Goal: Information Seeking & Learning: Obtain resource

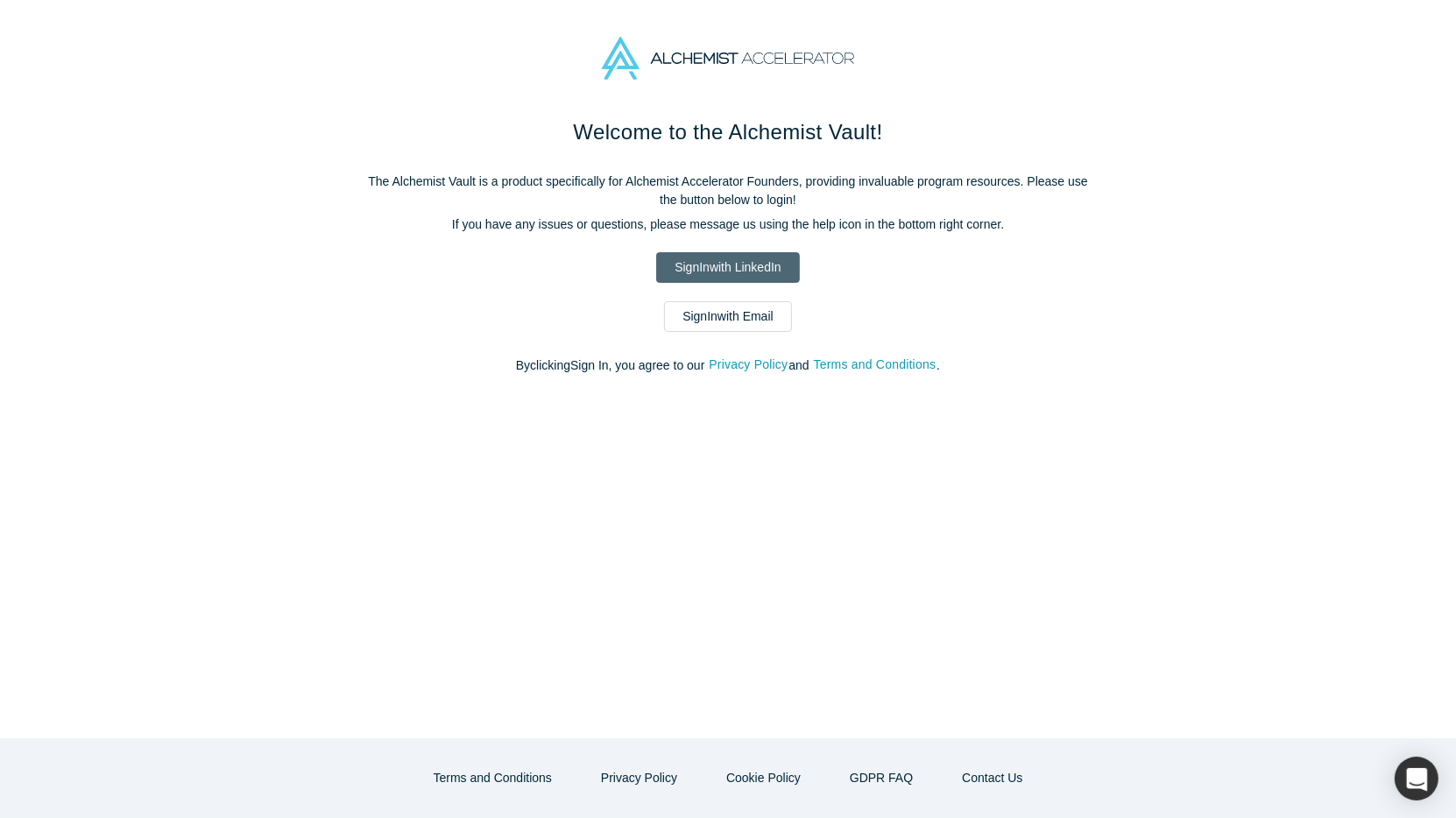
click at [733, 266] on link "Sign In with LinkedIn" at bounding box center [728, 267] width 143 height 31
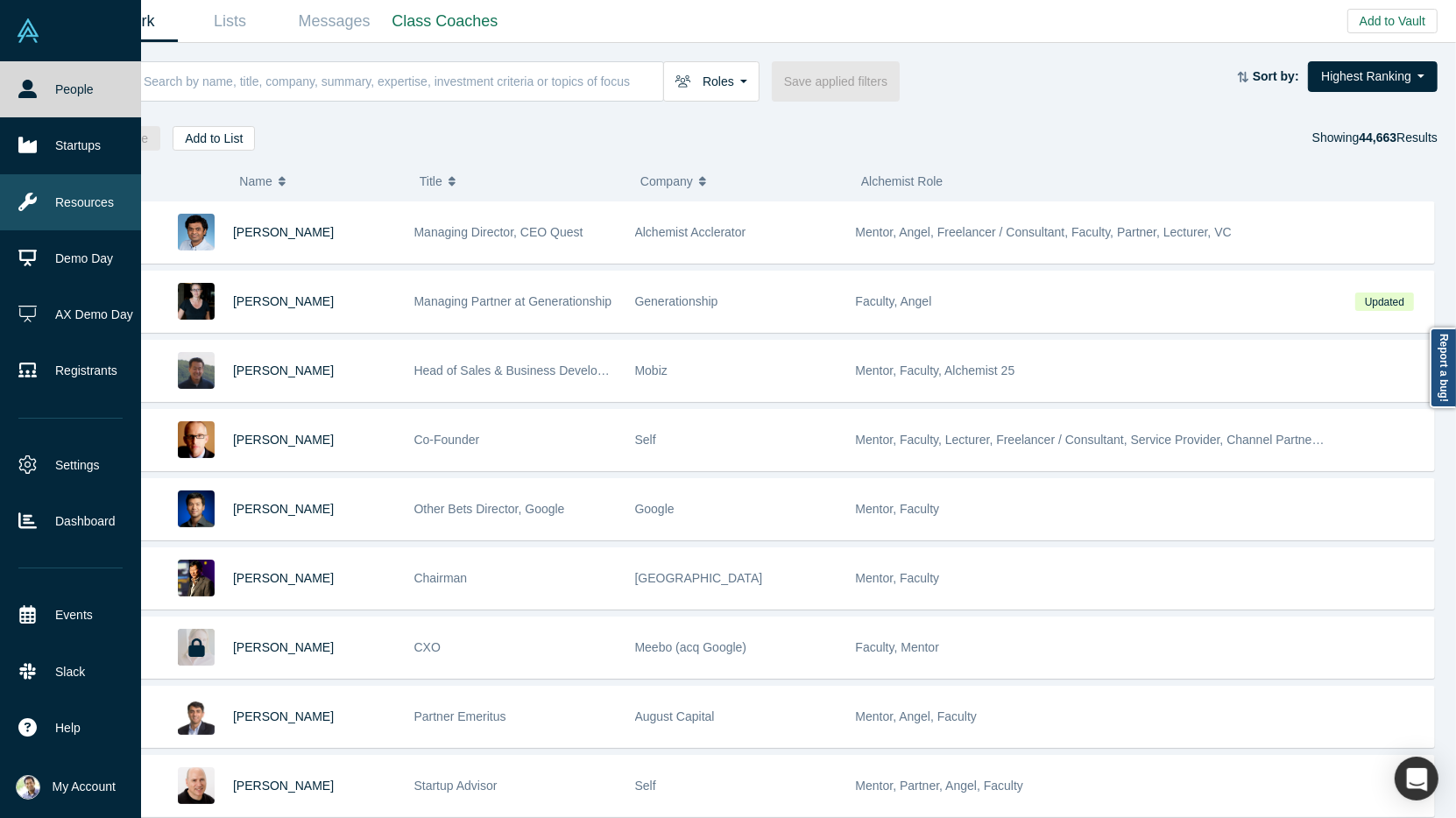
click at [65, 201] on link "Resources" at bounding box center [70, 203] width 141 height 56
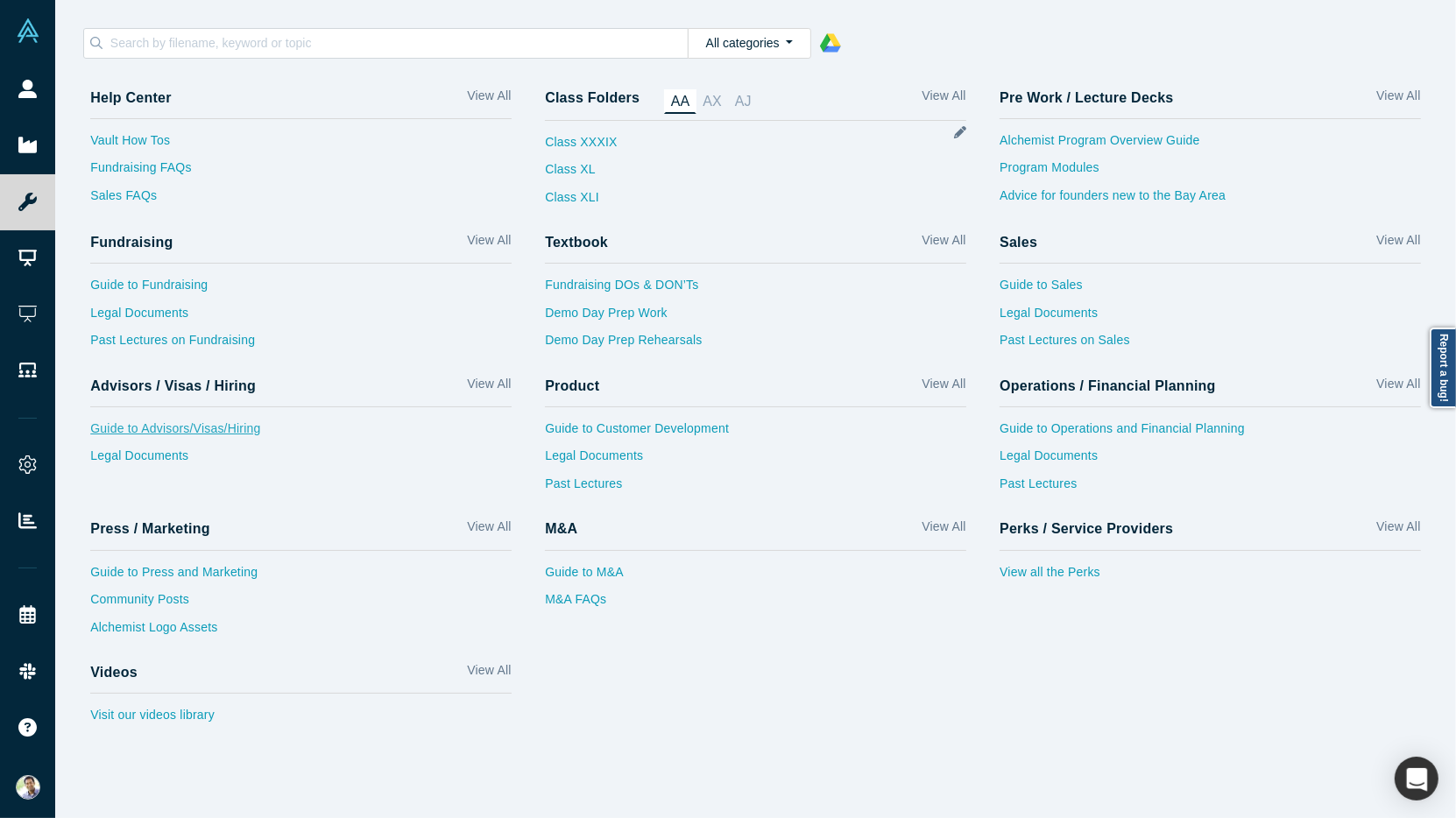
click at [236, 431] on link "Guide to Advisors/Visas/Hiring" at bounding box center [300, 434] width 421 height 28
click at [130, 464] on link "Legal Documents" at bounding box center [300, 461] width 421 height 28
